Goal: Task Accomplishment & Management: Use online tool/utility

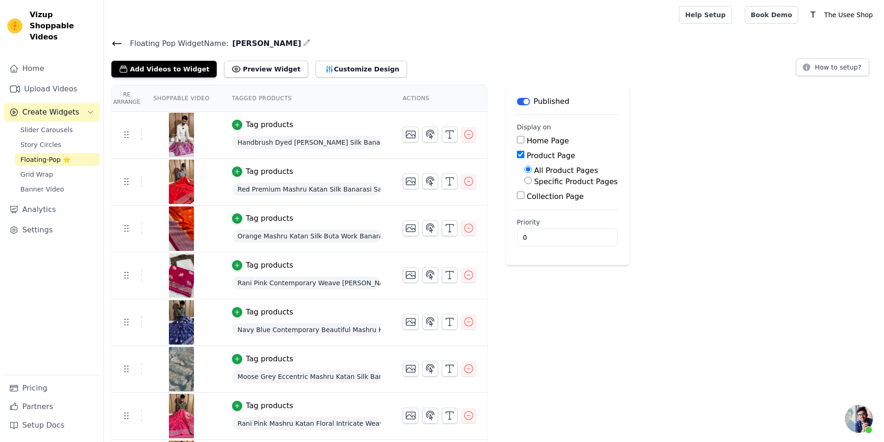
click at [117, 39] on icon at bounding box center [116, 43] width 11 height 11
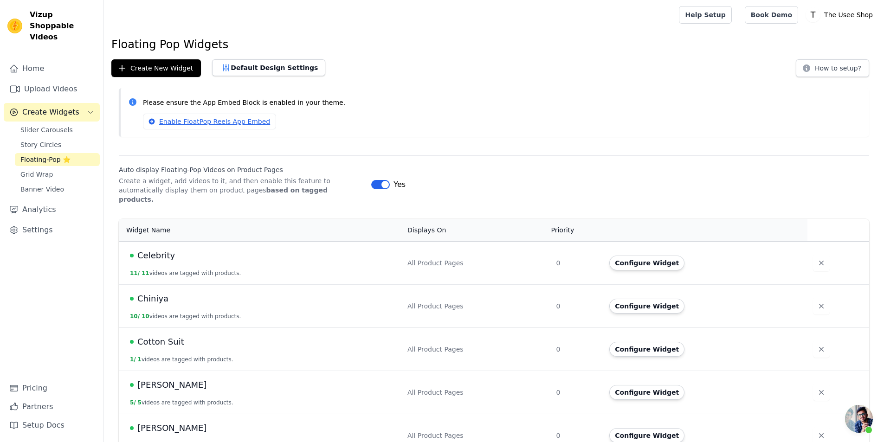
scroll to position [232, 0]
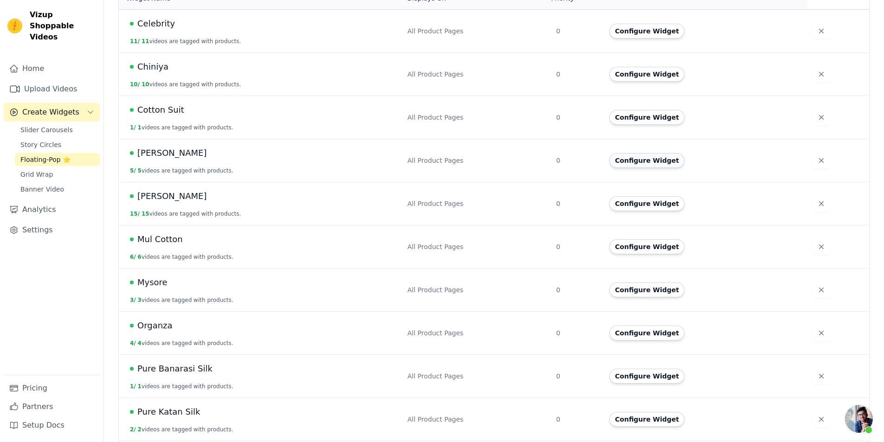
click at [642, 158] on button "Configure Widget" at bounding box center [646, 160] width 75 height 15
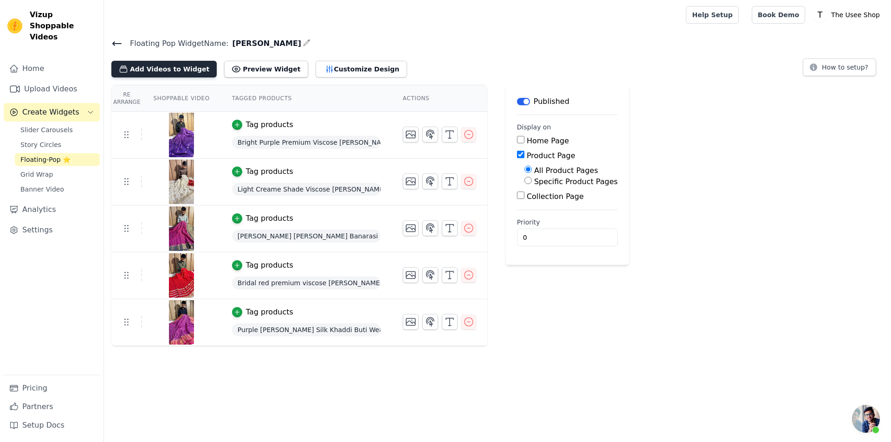
click at [186, 65] on button "Add Videos to Widget" at bounding box center [163, 69] width 105 height 17
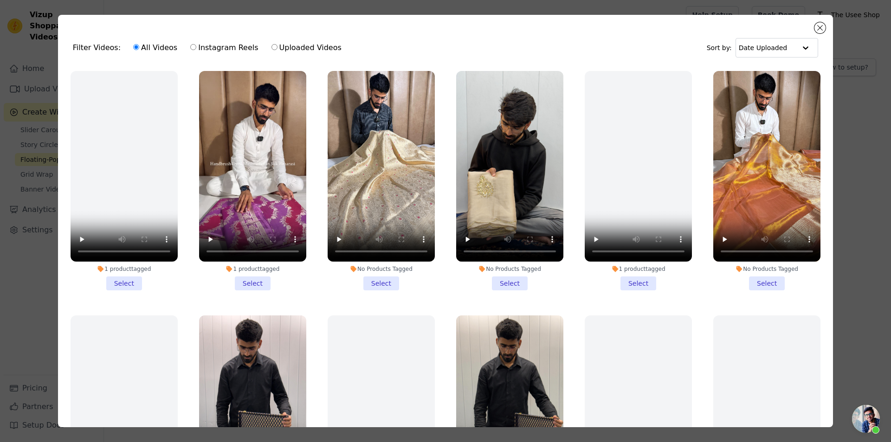
click at [883, 147] on div "Filter Videos: All Videos Instagram Reels Uploaded Videos Sort by: Date Uploade…" at bounding box center [445, 221] width 891 height 442
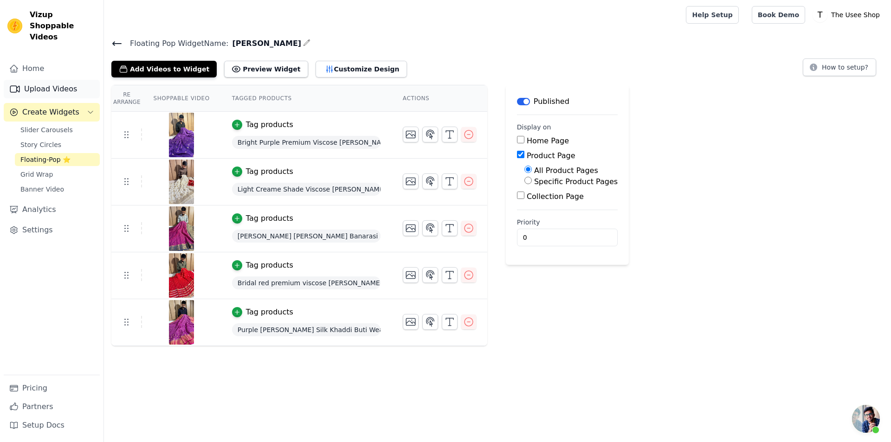
click at [64, 84] on link "Upload Videos" at bounding box center [52, 89] width 96 height 19
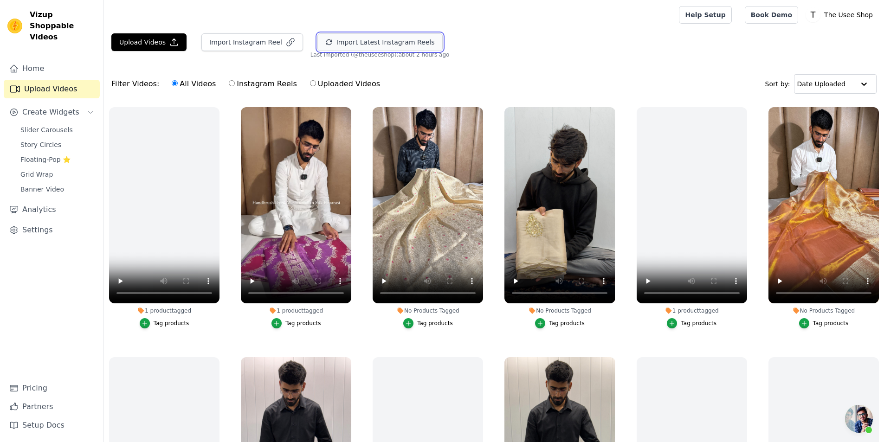
click at [370, 44] on button "Import Latest Instagram Reels" at bounding box center [379, 42] width 125 height 18
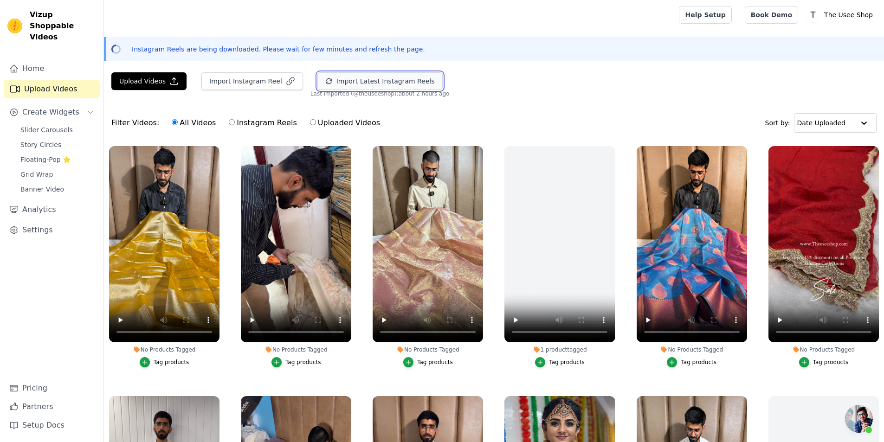
click at [372, 84] on button "Import Latest Instagram Reels" at bounding box center [379, 81] width 125 height 18
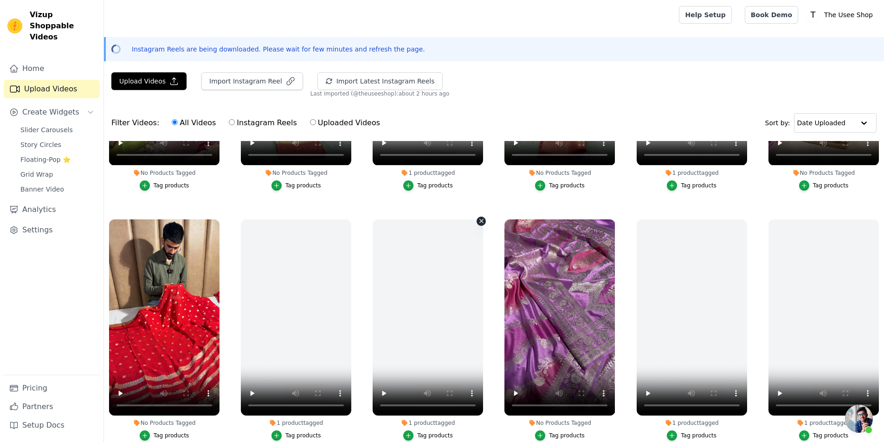
scroll to position [696, 0]
